Goal: Book appointment/travel/reservation

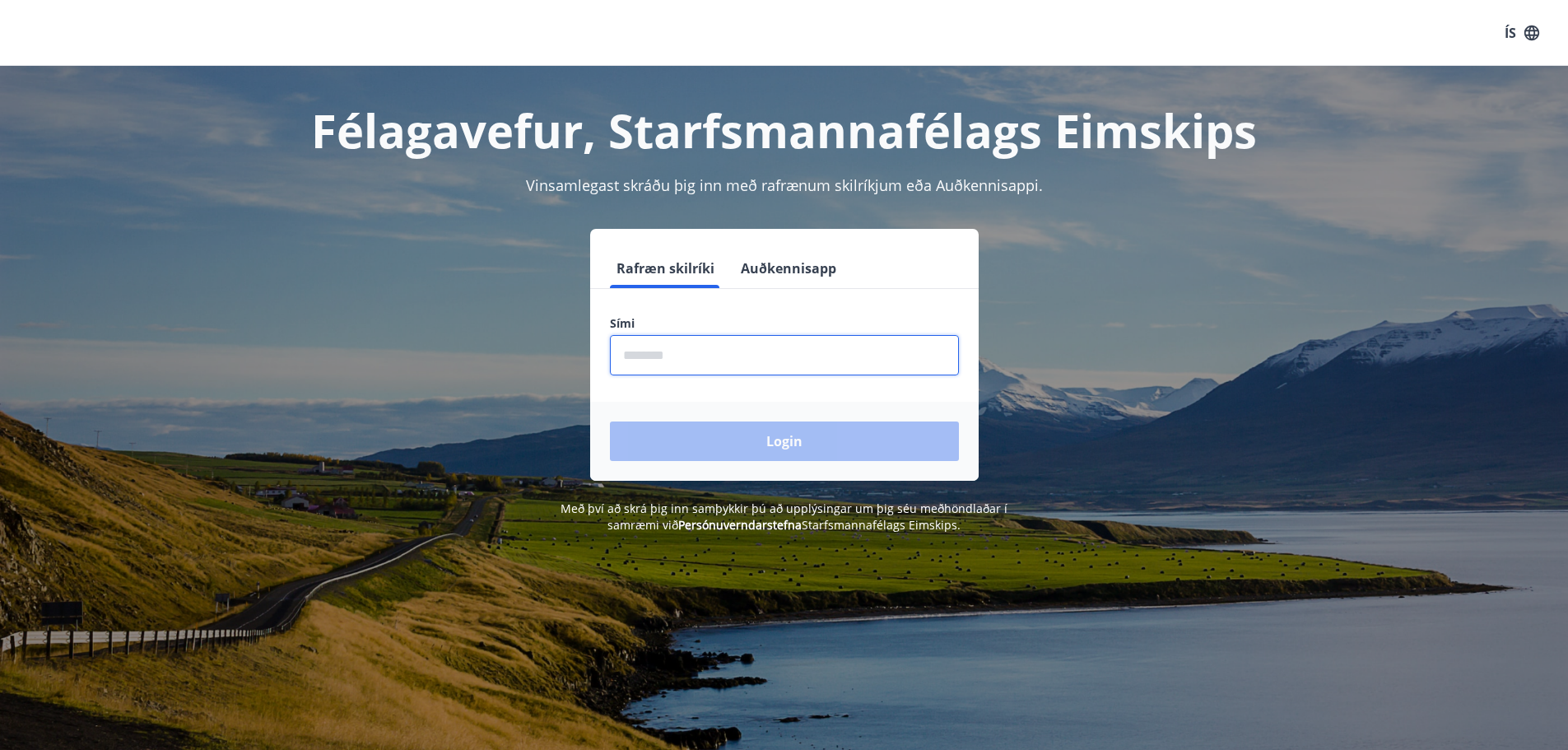
click at [787, 361] on input "phone" at bounding box center [784, 355] width 349 height 40
type input "*"
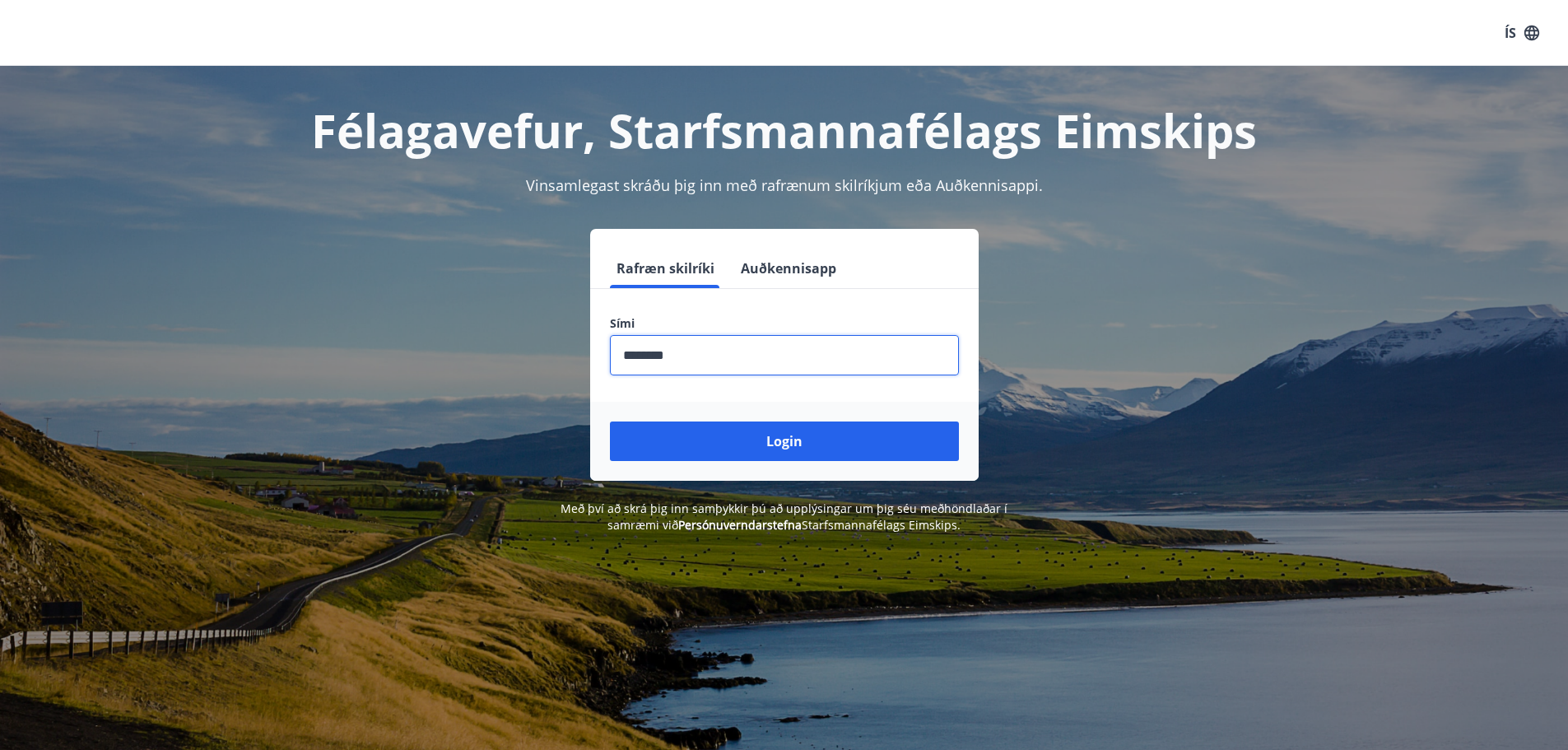
type input "********"
click at [610, 422] on button "Login" at bounding box center [784, 441] width 349 height 39
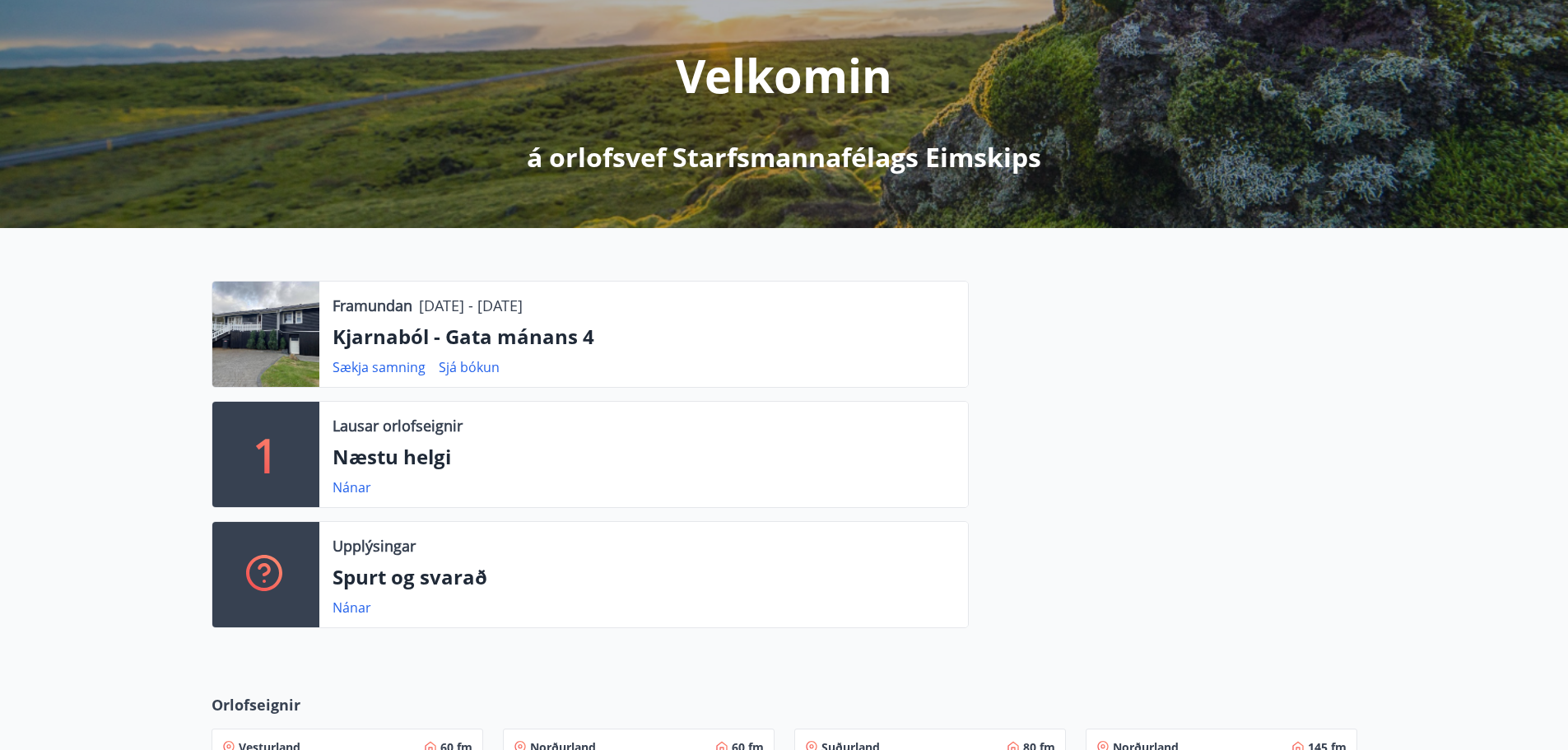
scroll to position [49, 0]
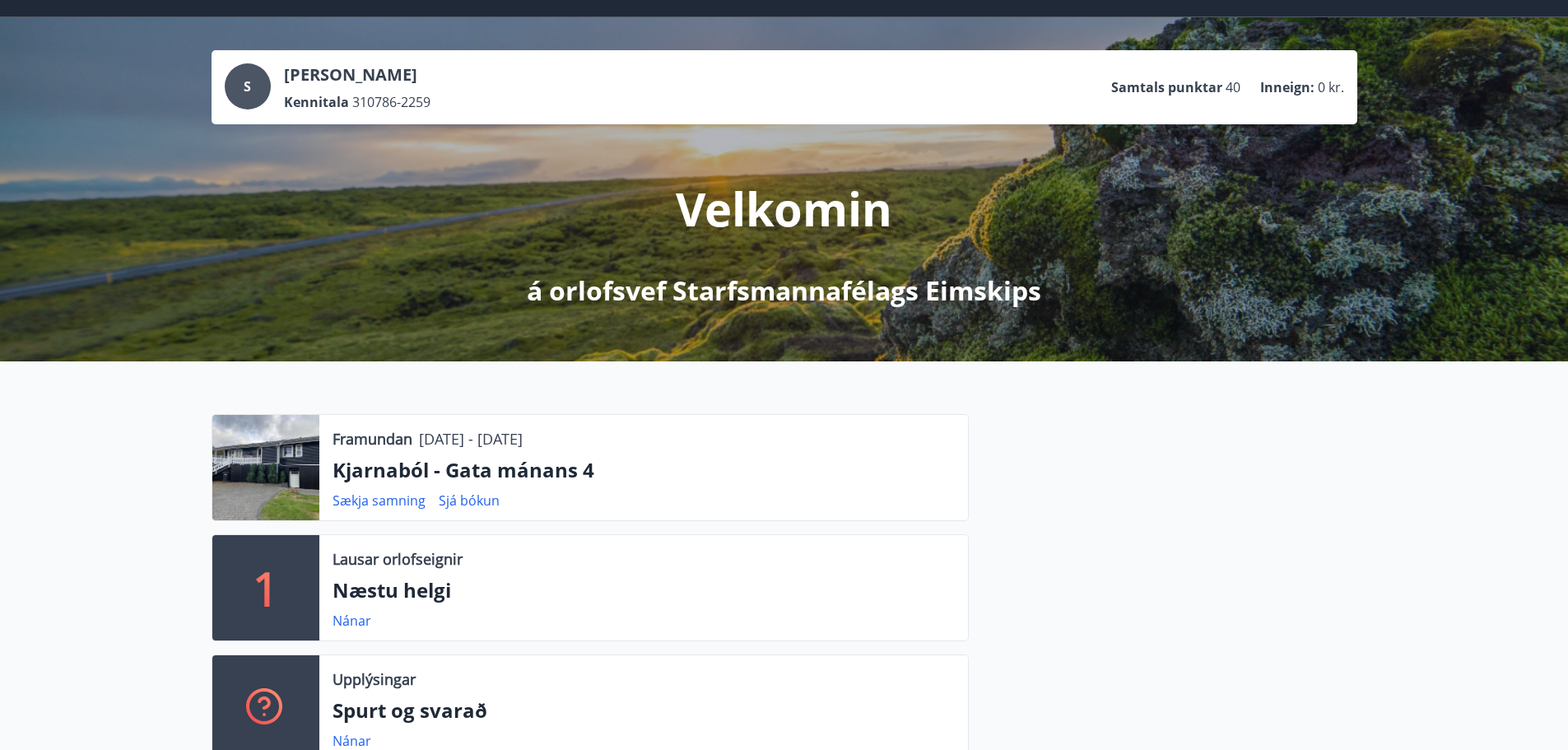
click at [508, 86] on div "S Sandra Ósk Grímsdóttir Kennitala 310786-2259 Samtals punktar 40 Inneign : 0 k…" at bounding box center [784, 87] width 1119 height 48
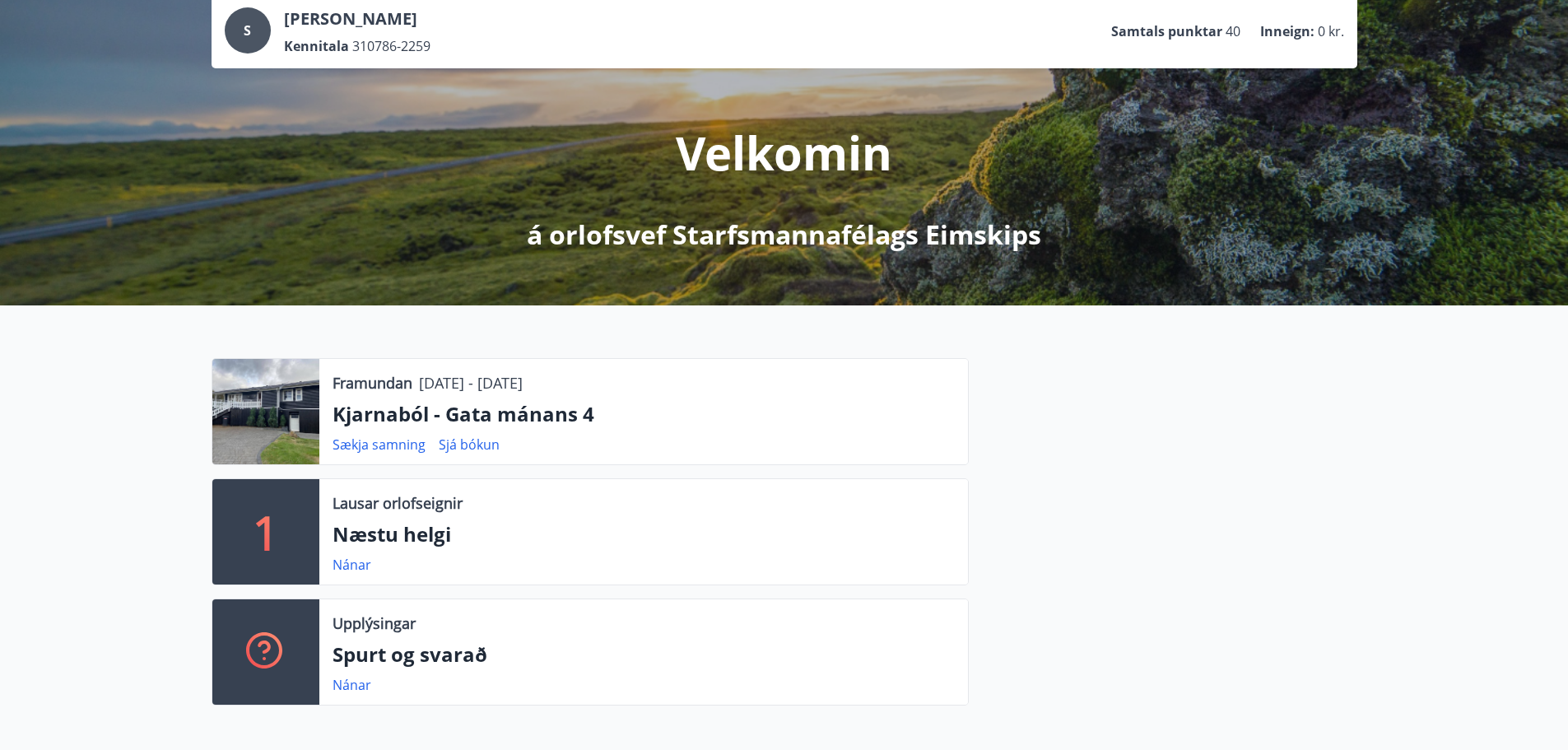
scroll to position [0, 0]
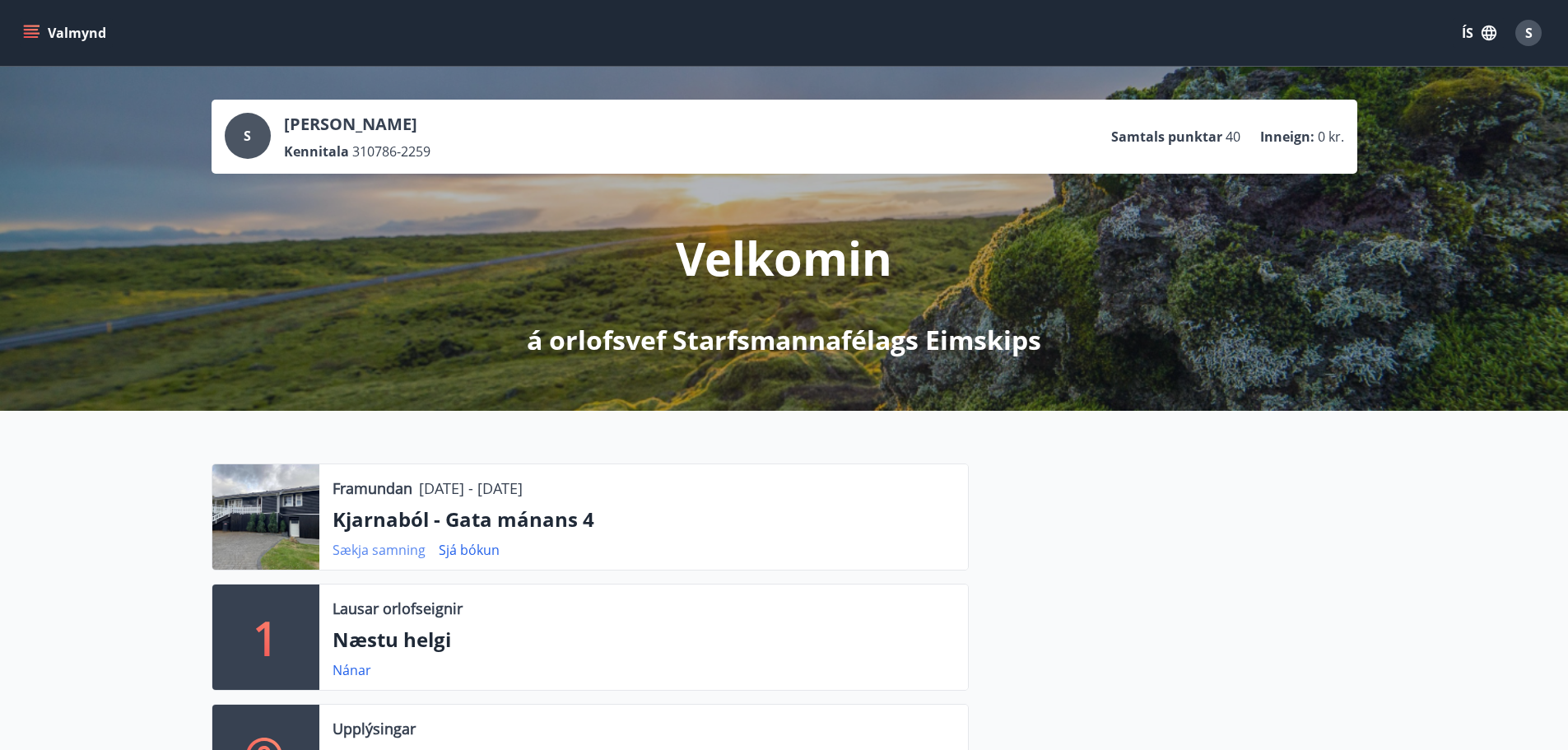
click at [381, 550] on link "Sækja samning" at bounding box center [378, 550] width 93 height 18
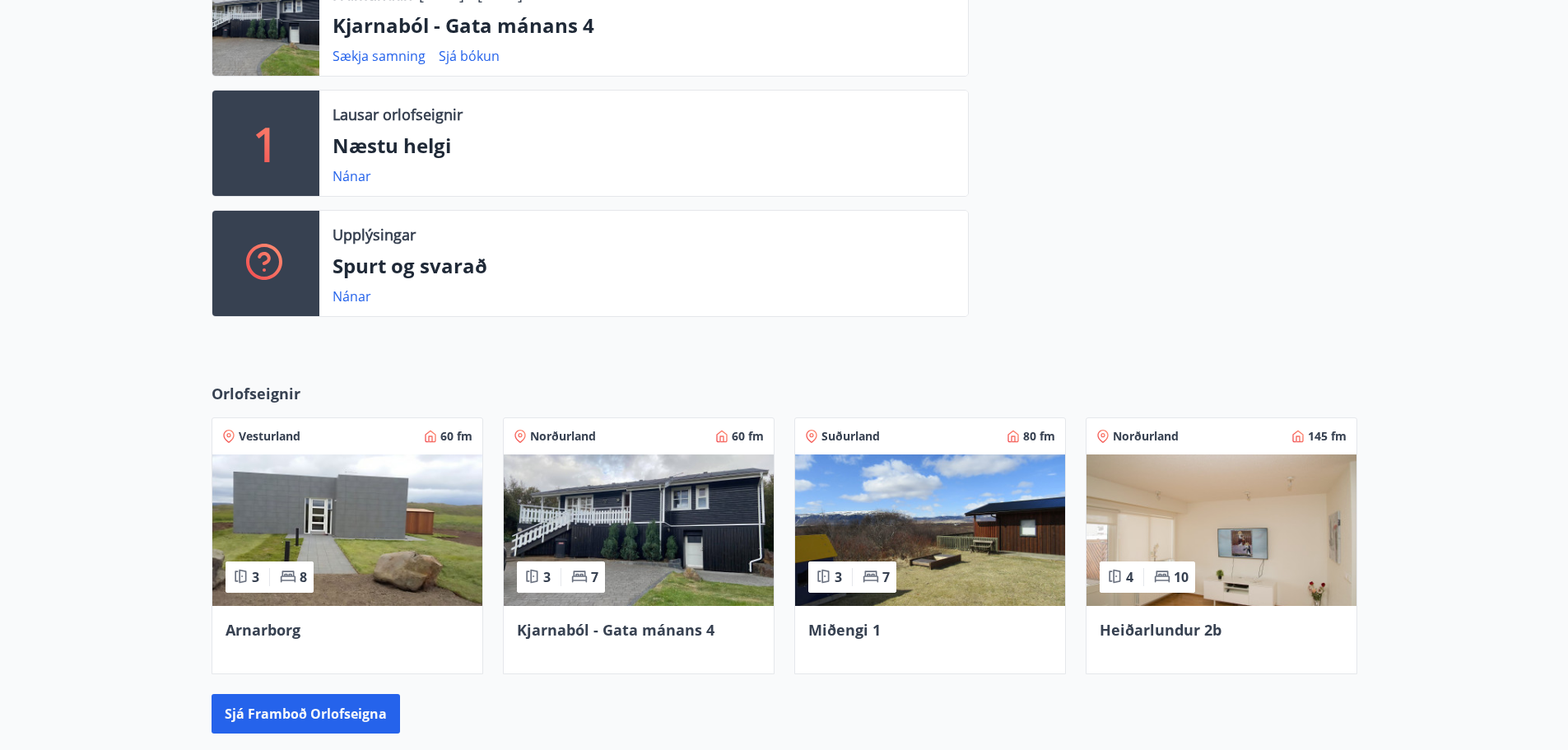
scroll to position [708, 0]
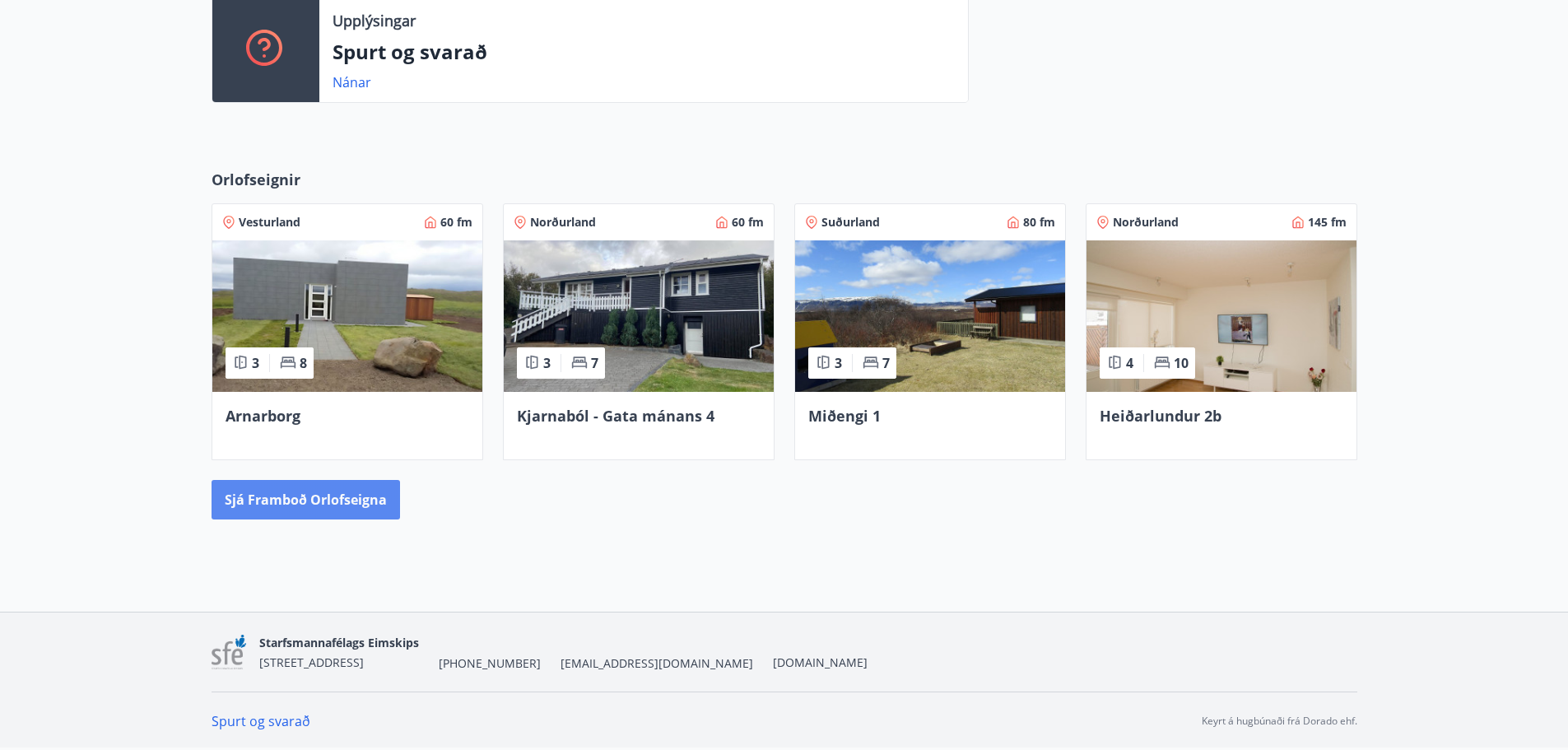
click at [315, 500] on button "Sjá framboð orlofseigna" at bounding box center [305, 499] width 188 height 39
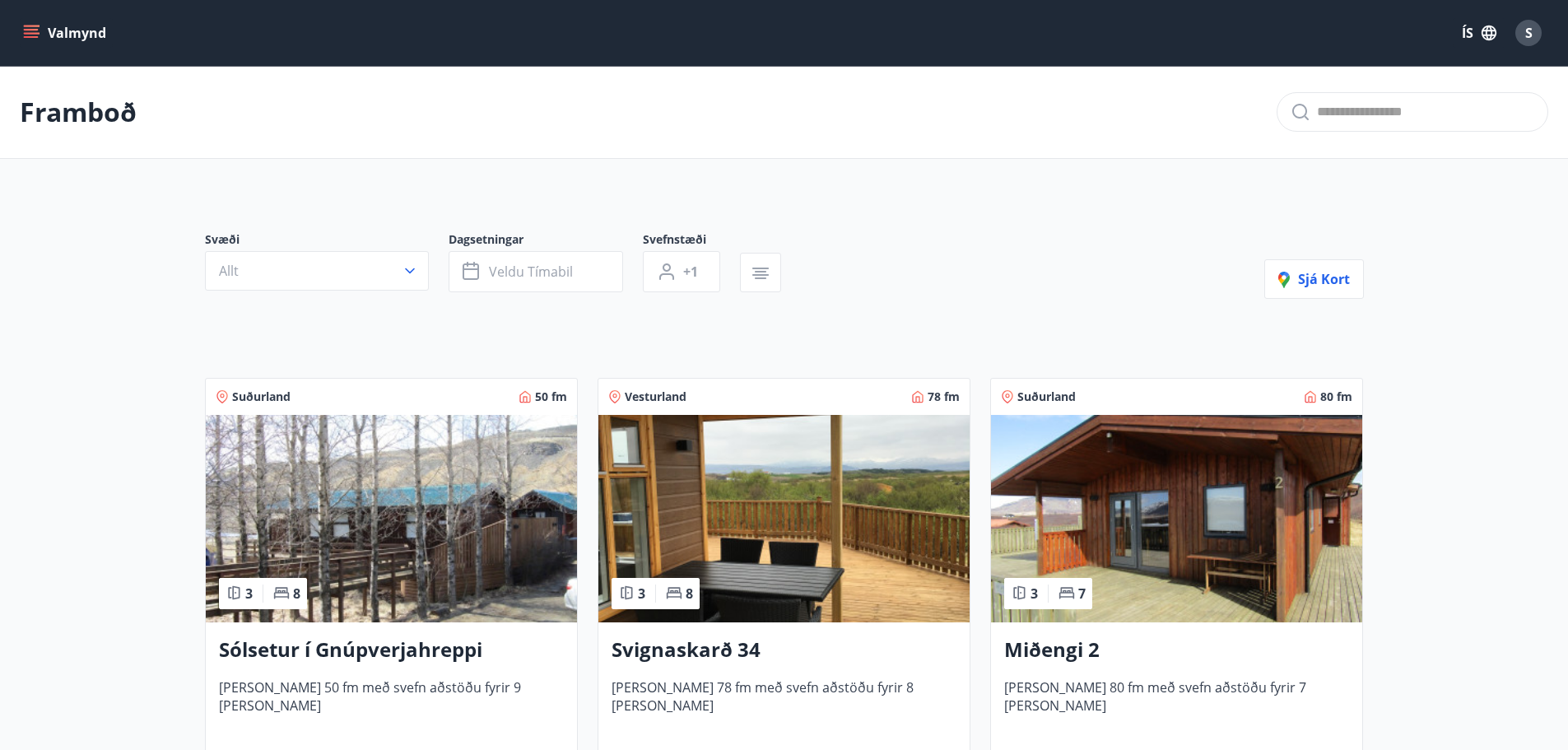
click at [1045, 276] on div "Svæði Allt Dagsetningar Veldu tímabil Svefnstæði +1 Sjá kort" at bounding box center [784, 265] width 1159 height 67
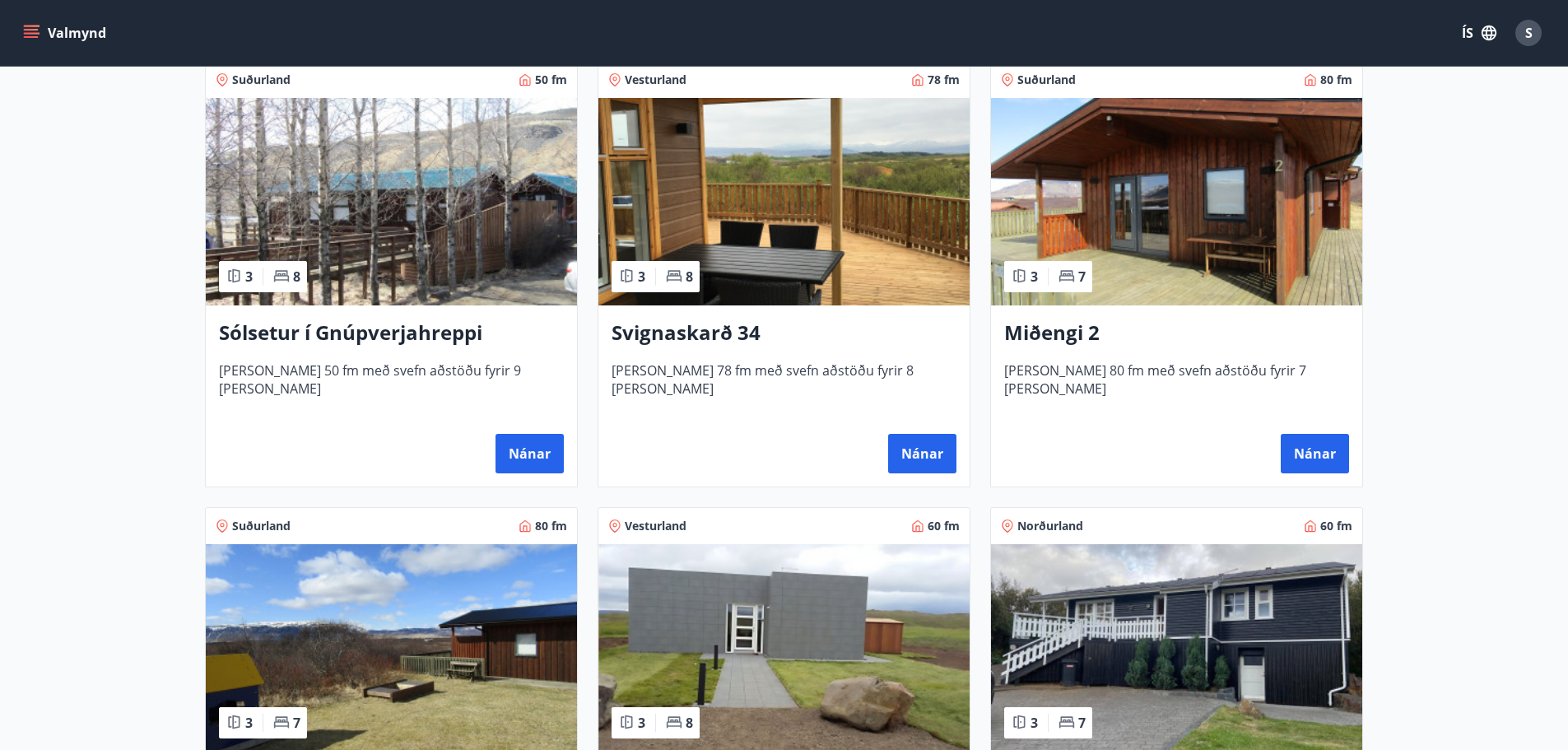
scroll to position [330, 0]
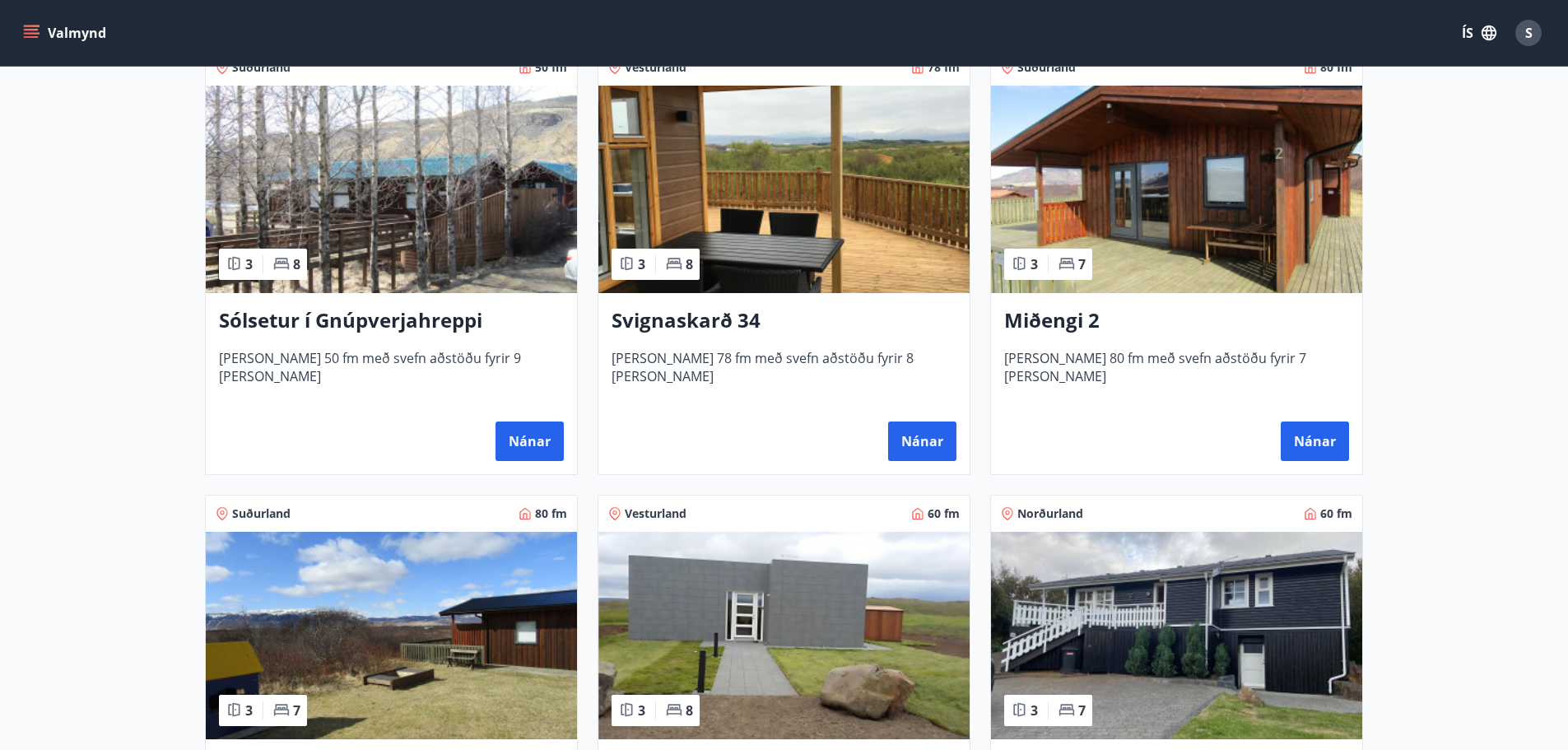
click at [311, 321] on h3 "Sólsetur í Gnúpverjahreppi" at bounding box center [391, 321] width 345 height 30
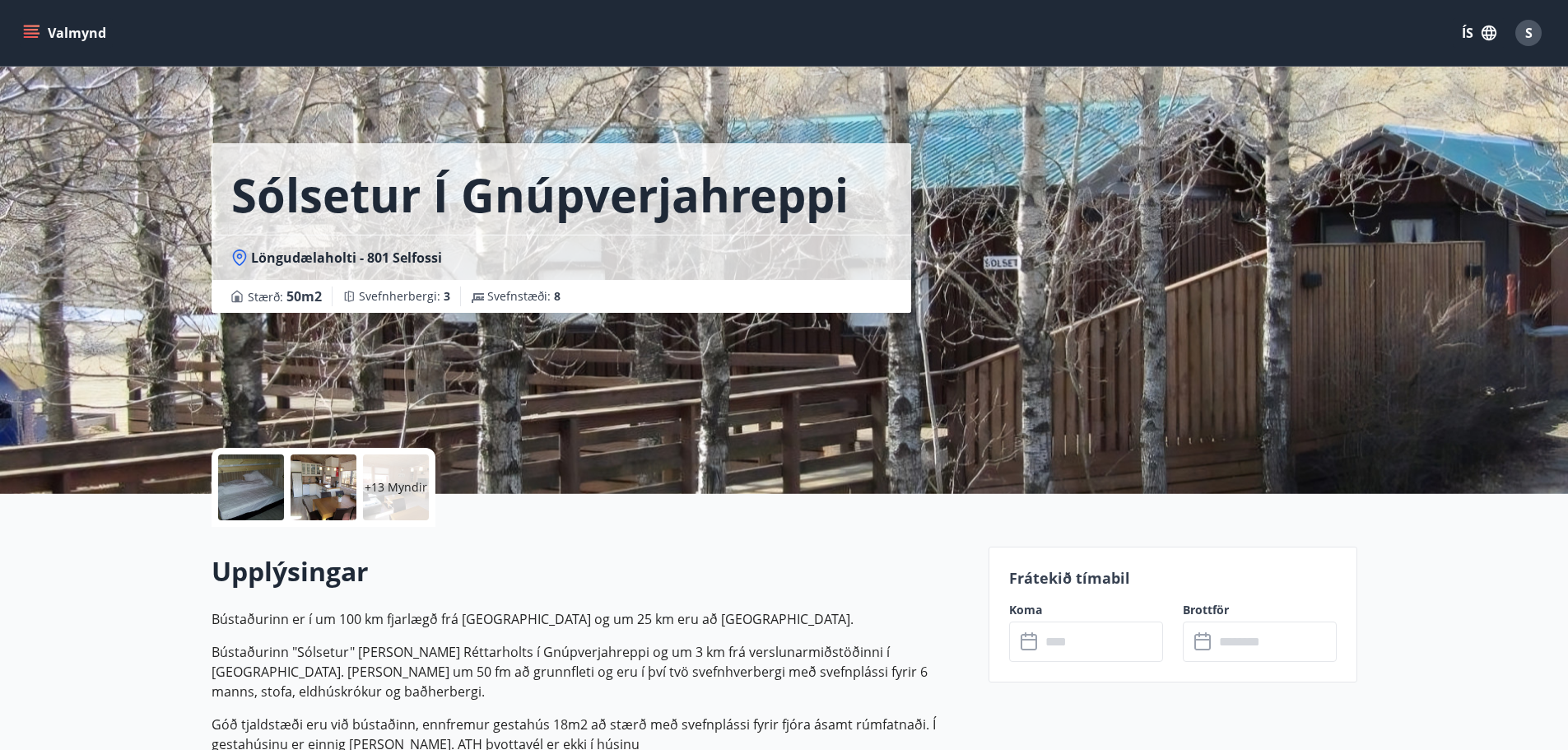
click at [260, 479] on div at bounding box center [250, 488] width 66 height 66
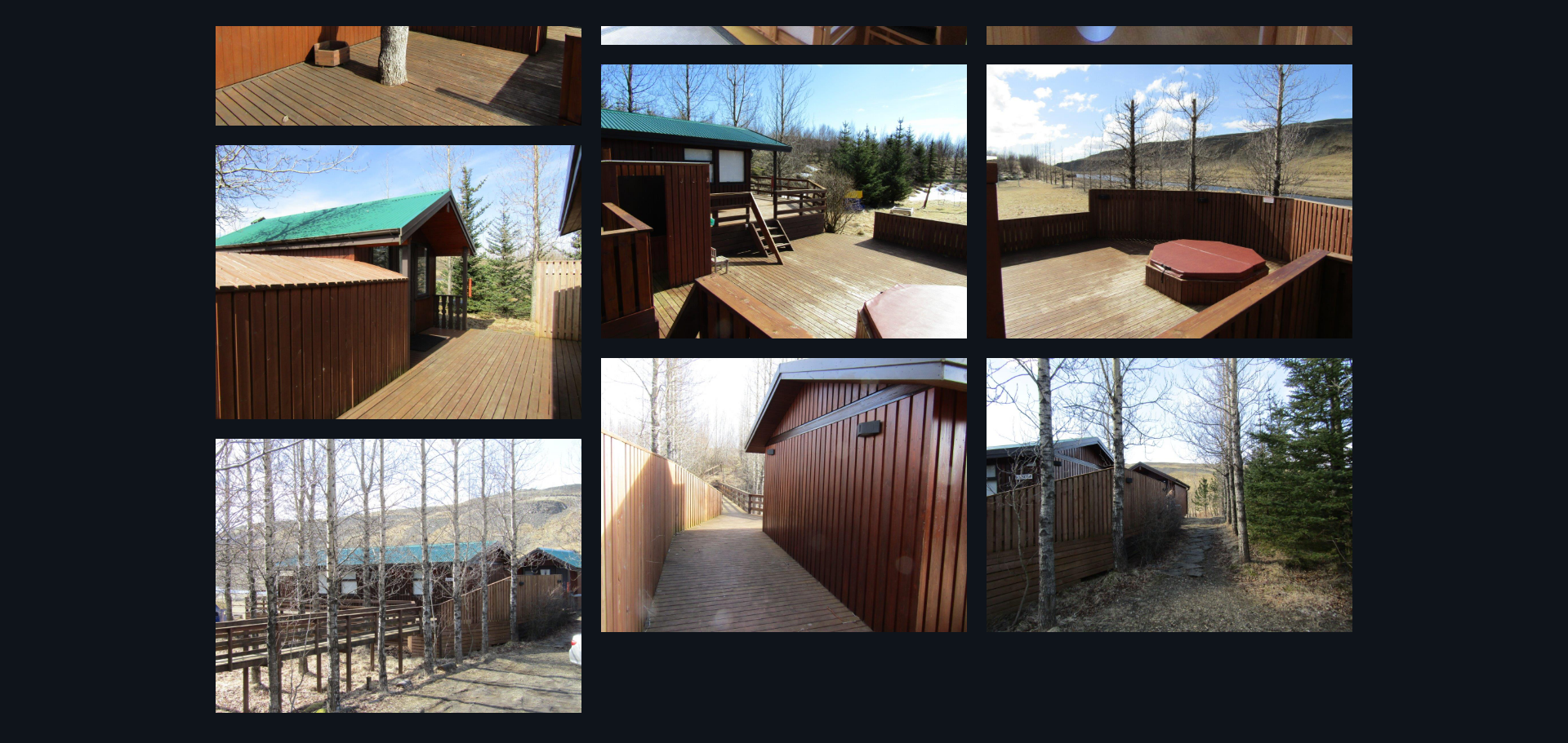
scroll to position [1416, 0]
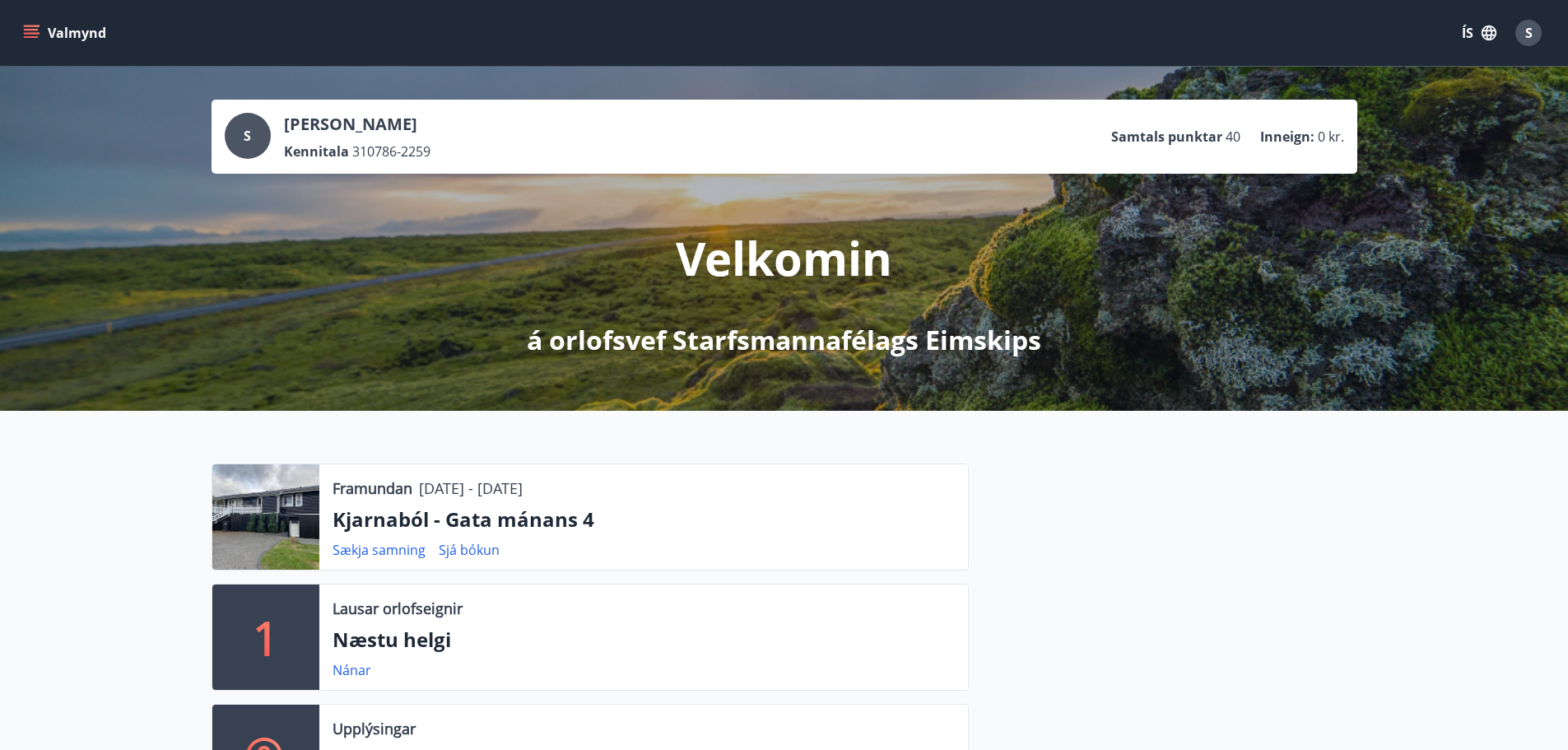
click at [31, 29] on icon "menu" at bounding box center [31, 30] width 14 height 2
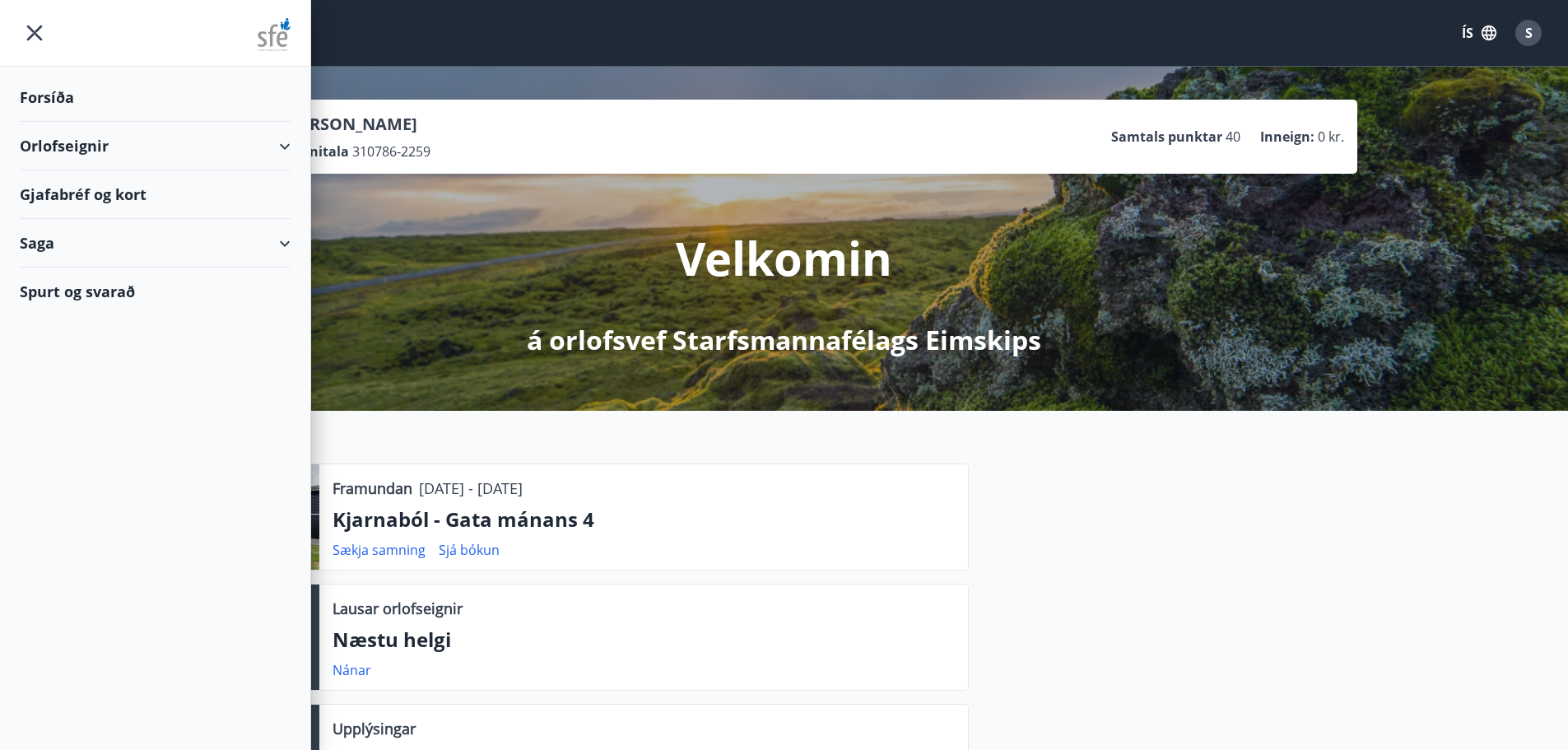
click at [61, 198] on div "Gjafabréf og kort" at bounding box center [155, 194] width 271 height 49
click at [35, 33] on icon "menu" at bounding box center [35, 33] width 3 height 3
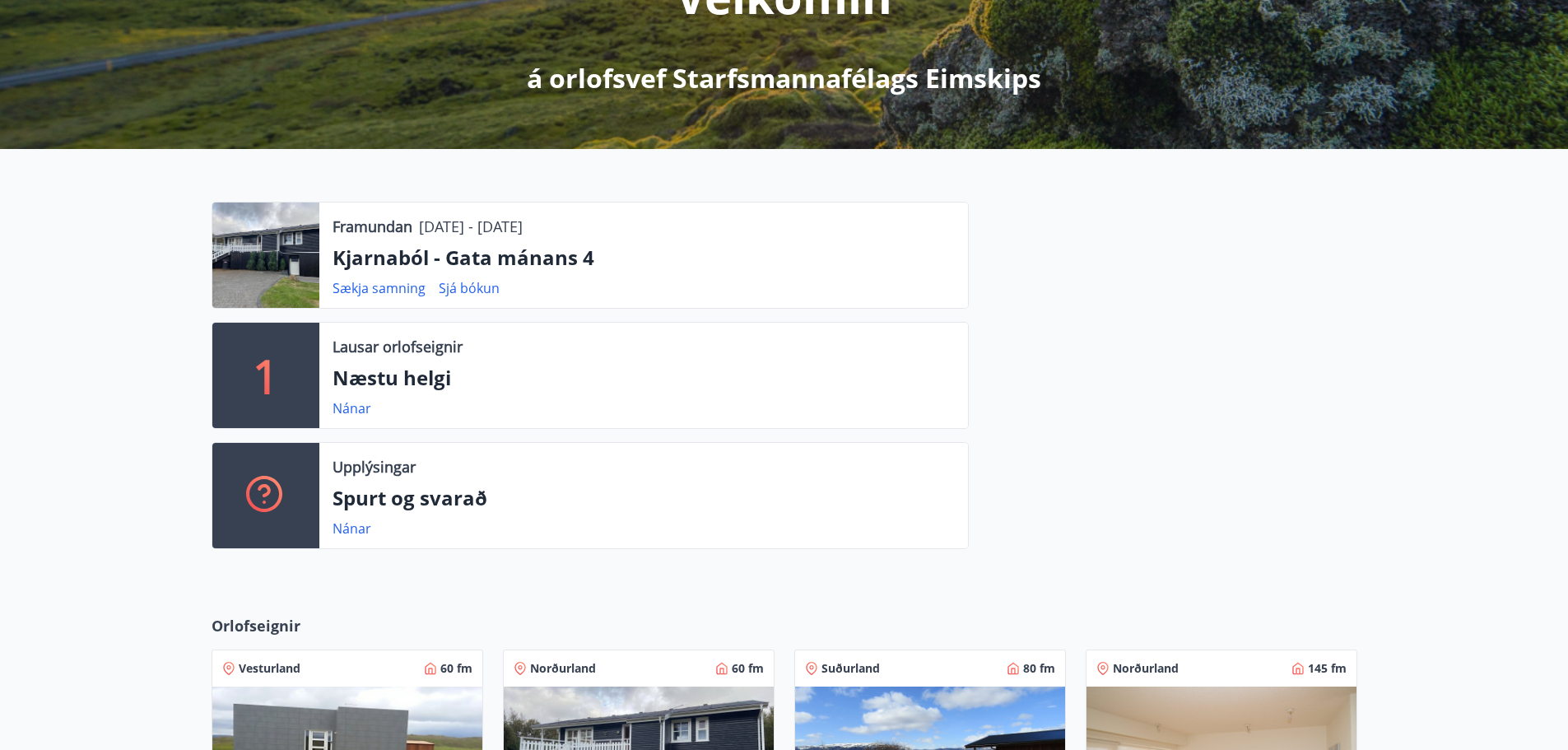
scroll to position [412, 0]
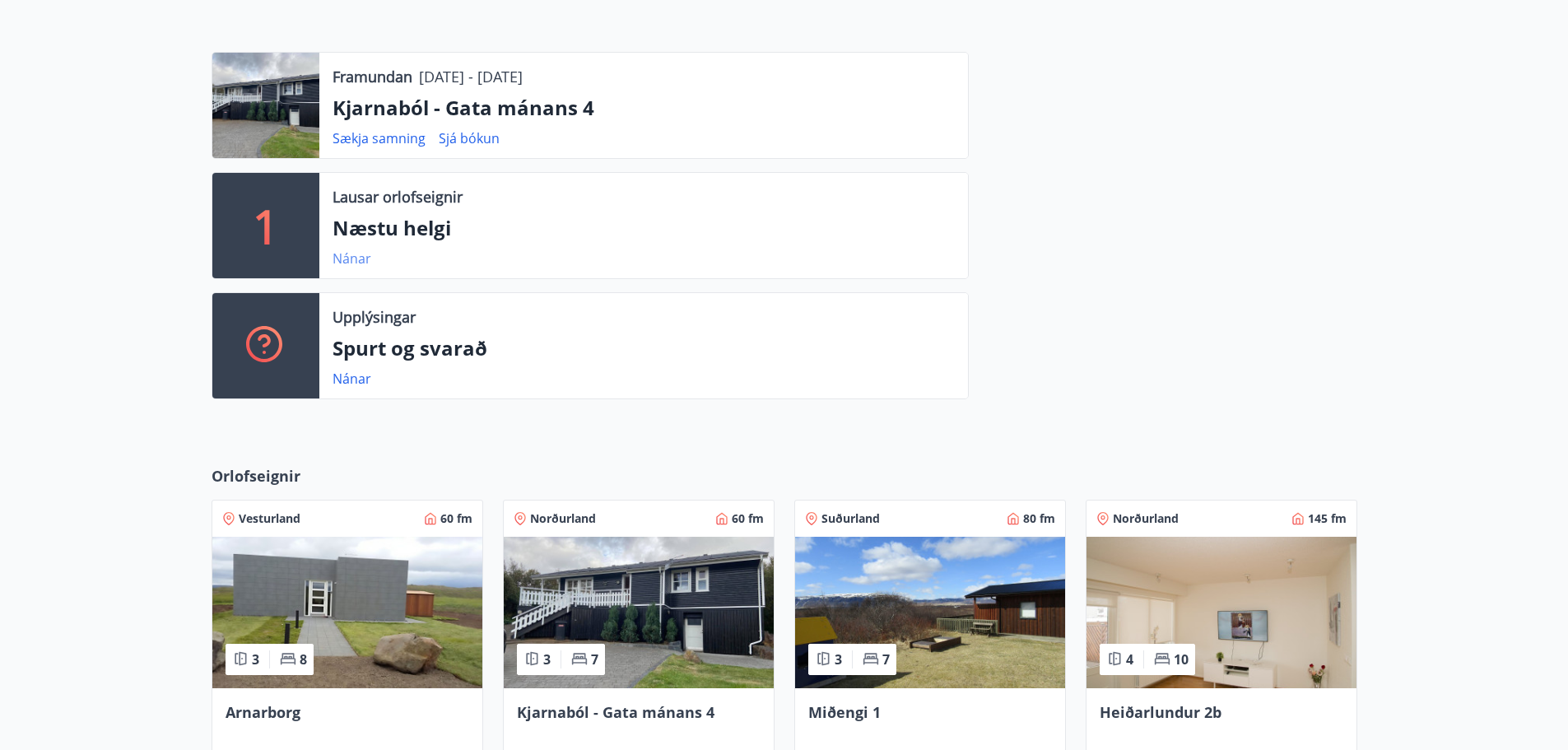
click at [349, 258] on link "Nánar" at bounding box center [351, 258] width 38 height 18
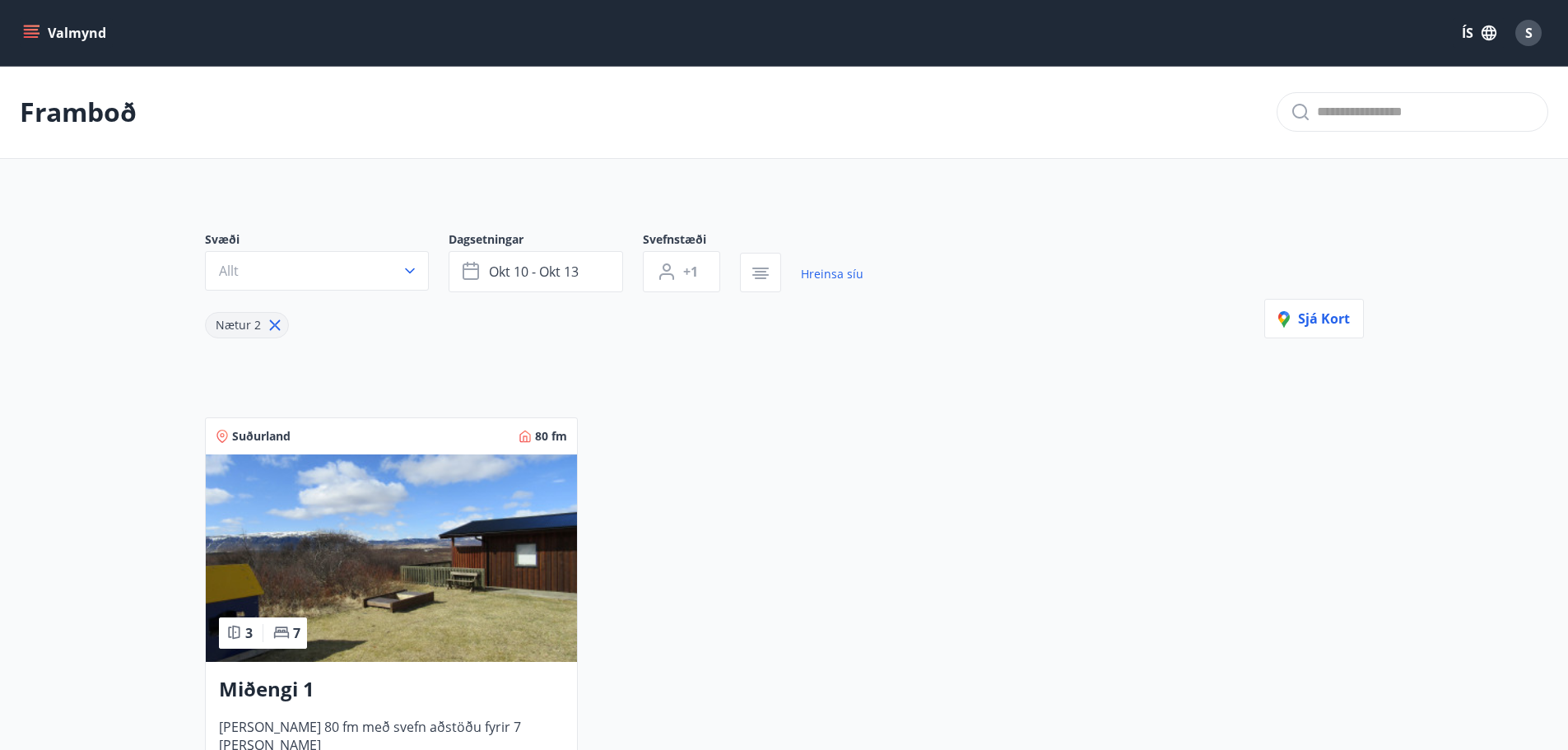
click at [14, 34] on div "Valmynd ÍS S" at bounding box center [784, 32] width 1568 height 66
click at [28, 37] on icon "menu" at bounding box center [31, 38] width 14 height 2
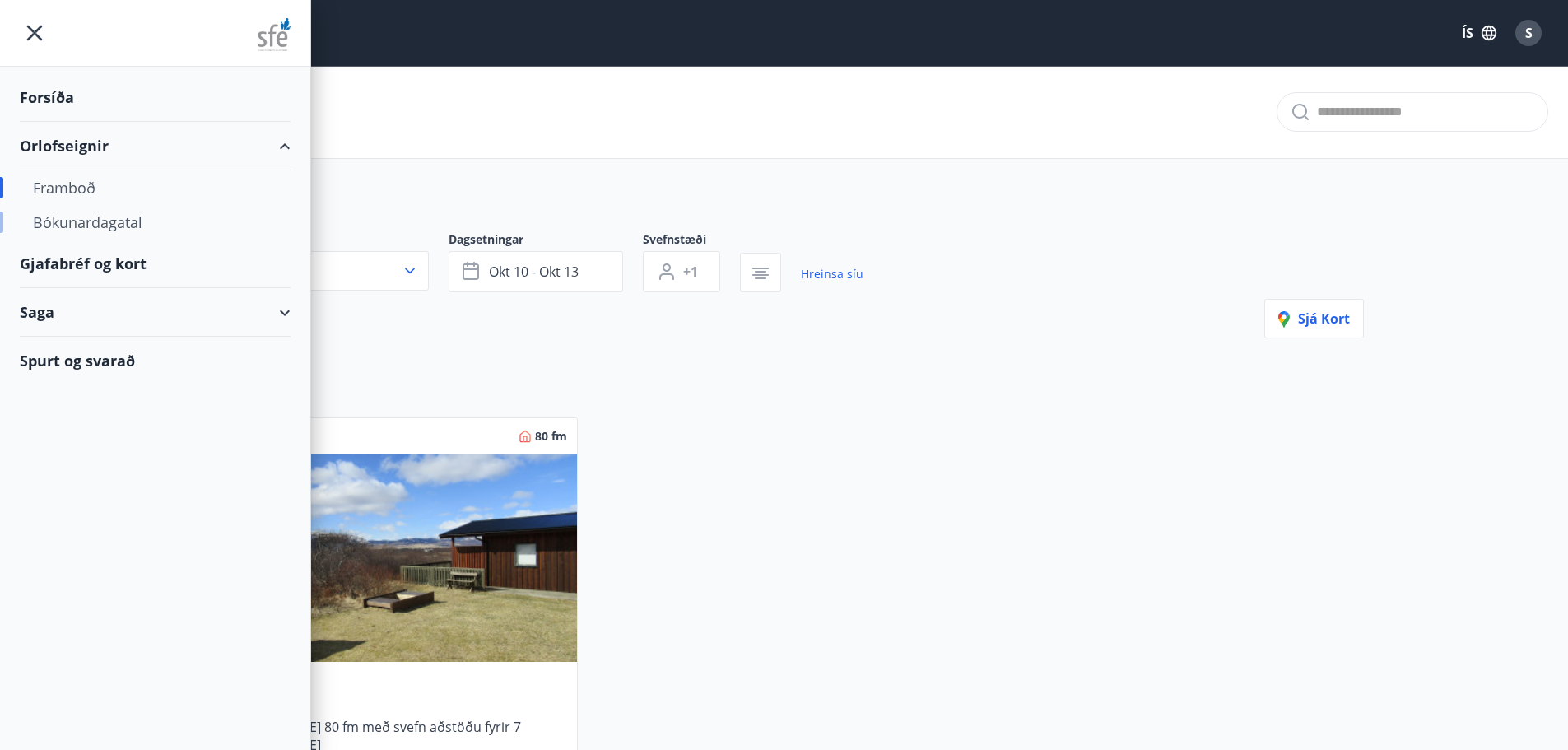
click at [96, 224] on div "Bókunardagatal" at bounding box center [155, 222] width 244 height 35
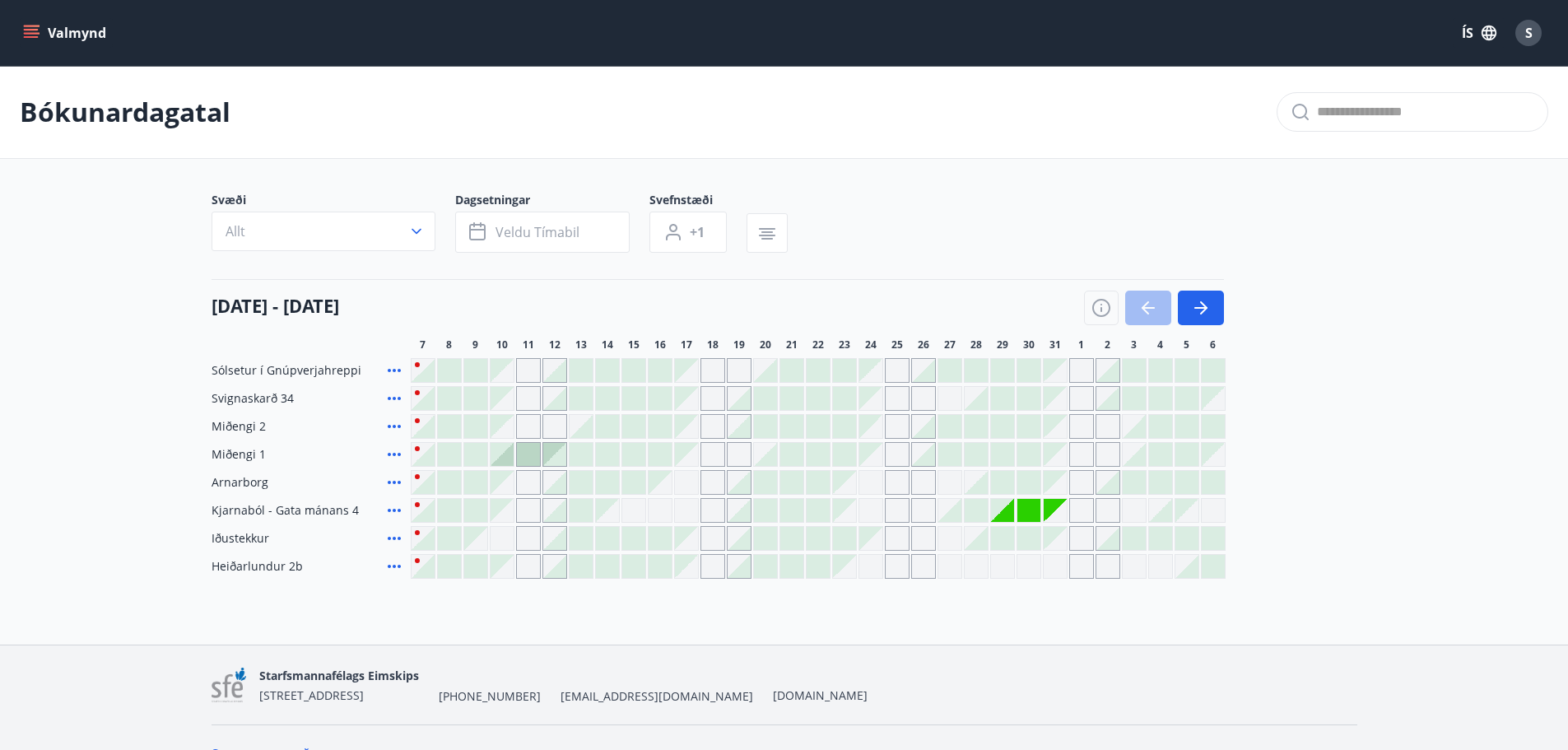
click at [34, 38] on icon "menu" at bounding box center [31, 38] width 14 height 2
click at [956, 626] on div "Bókunardagatal Svæði Allt Dagsetningar Veldu tímabil Svefnstæði +1 [DATE] - [DA…" at bounding box center [784, 355] width 1568 height 579
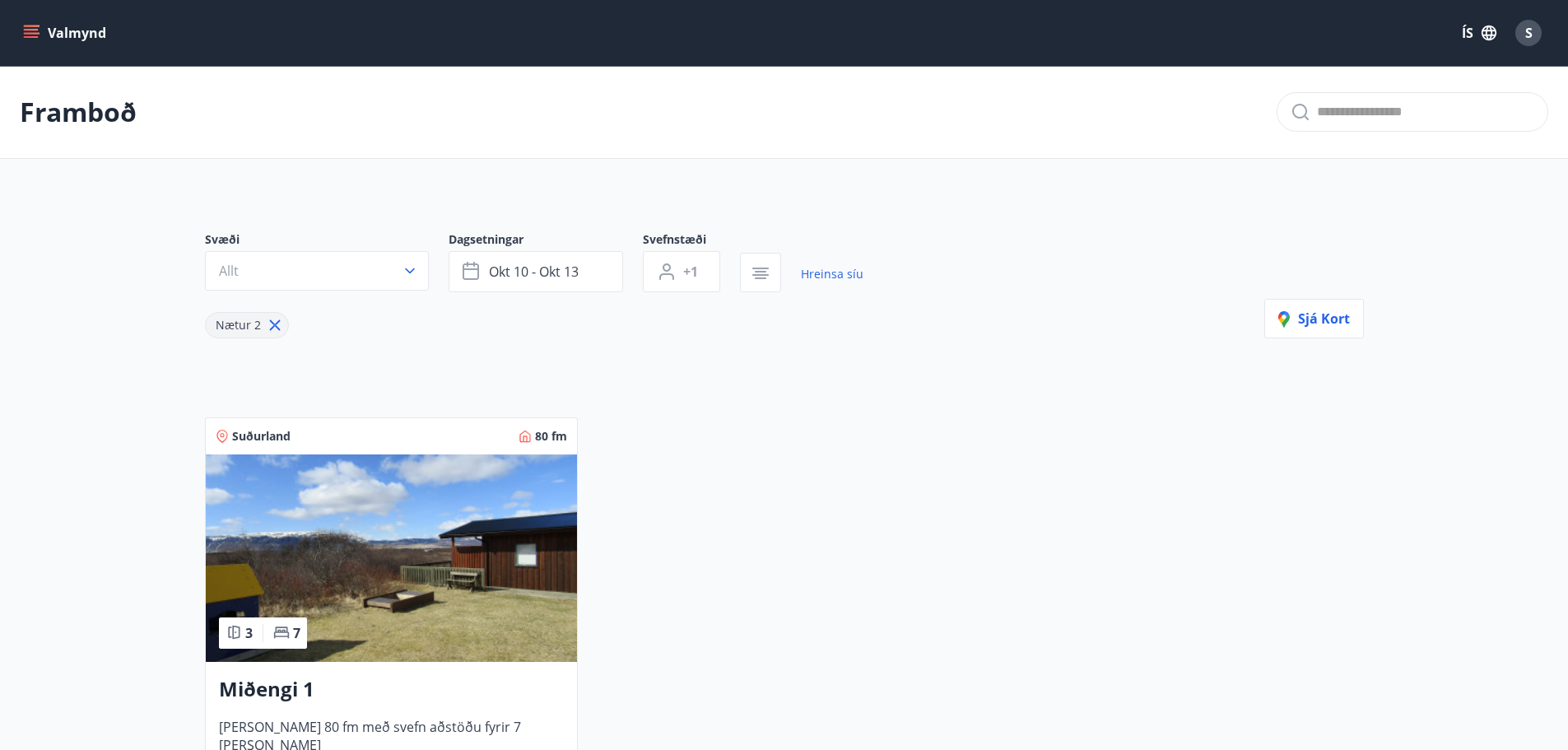
click at [35, 29] on icon "menu" at bounding box center [31, 30] width 14 height 2
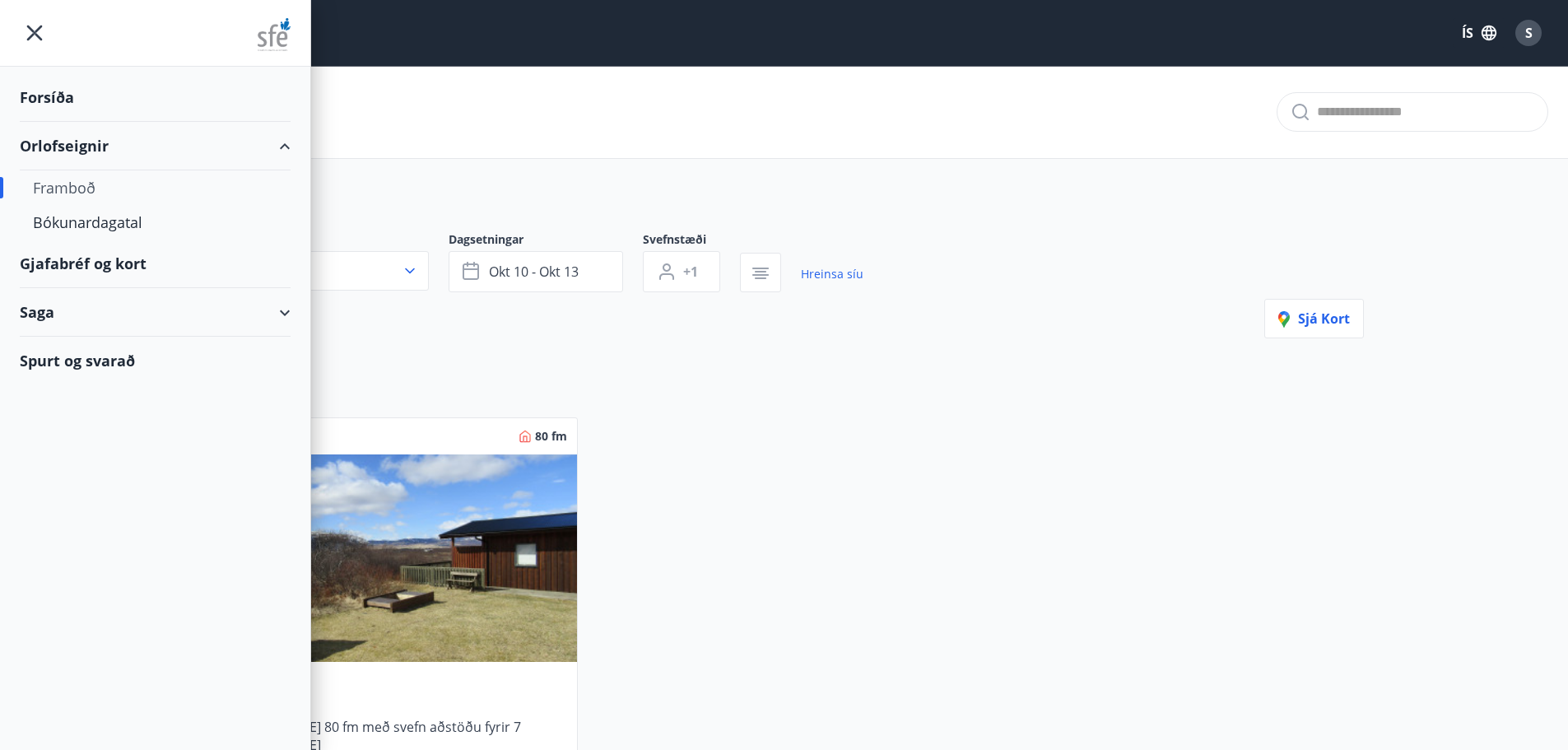
click at [85, 266] on div "Gjafabréf og kort" at bounding box center [155, 263] width 271 height 49
